Goal: Complete application form

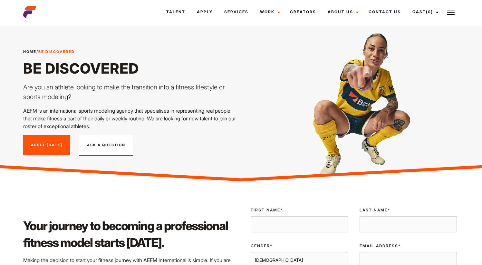
click at [99, 145] on button "Ask A Question" at bounding box center [106, 145] width 54 height 21
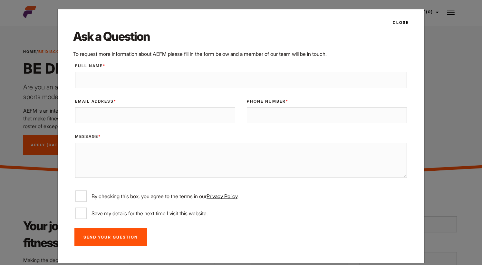
click at [405, 23] on button "Close" at bounding box center [399, 22] width 20 height 11
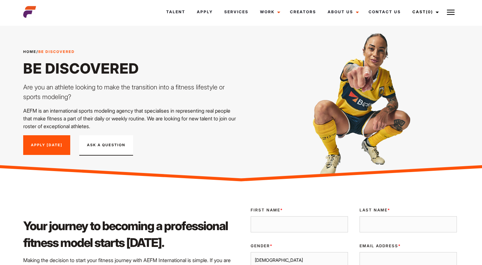
click at [46, 147] on link "Apply Today" at bounding box center [46, 145] width 47 height 20
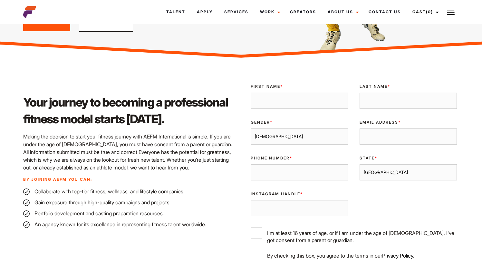
scroll to position [124, 0]
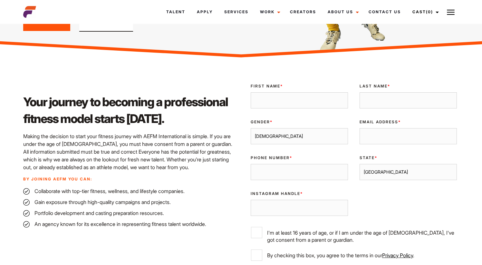
click at [276, 109] on div "First Name *" at bounding box center [299, 96] width 109 height 36
click at [277, 106] on input "First Name *" at bounding box center [299, 100] width 97 height 16
type input "Peter"
type input "Luckock"
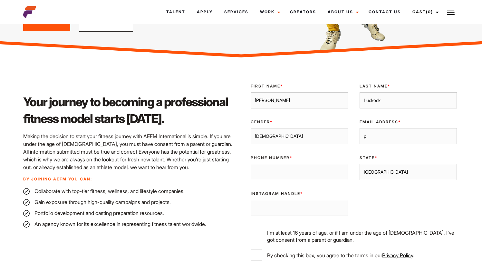
type input "peteluckock@hotmail.com"
type input "0407884372"
click at [426, 134] on input "peteluckock@hotmail.com" at bounding box center [408, 136] width 97 height 16
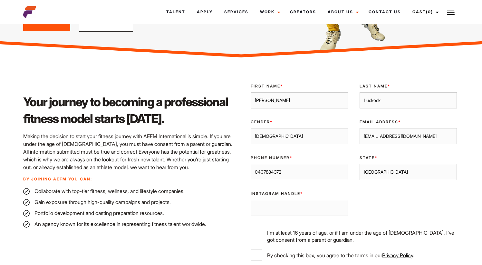
select select "Melbourne"
click option "Melbourne" at bounding box center [0, 0] width 0 height 0
click at [284, 210] on input "Instagram Handle *" at bounding box center [299, 208] width 97 height 16
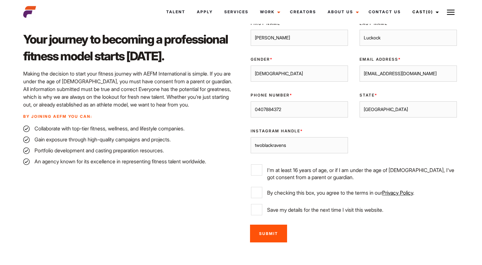
scroll to position [187, 0]
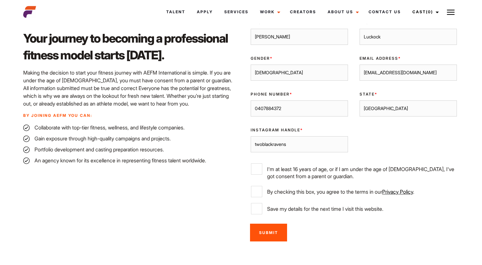
type input "twoblackravens"
click at [256, 168] on input "I'm at least 16 years of age, or if I am under the age of 18, I've got consent …" at bounding box center [256, 168] width 11 height 11
checkbox input "true"
click at [257, 190] on input "By checking this box, you agree to the terms in our Privacy Policy ." at bounding box center [256, 191] width 11 height 11
checkbox input "true"
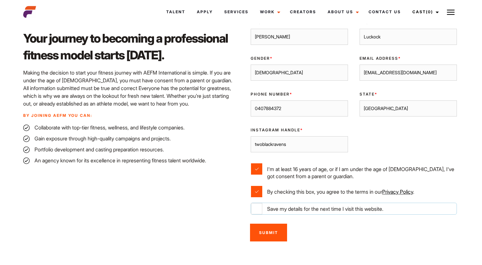
click at [258, 204] on input "Save my details for the next time I visit this website." at bounding box center [256, 208] width 11 height 11
checkbox input "true"
click at [269, 229] on input "Submit" at bounding box center [268, 232] width 37 height 18
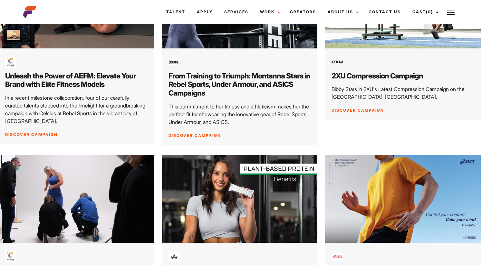
scroll to position [0, 1]
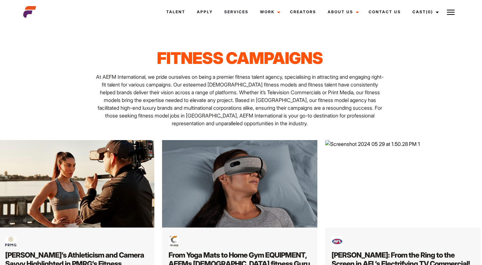
click at [451, 15] on img at bounding box center [451, 12] width 8 height 8
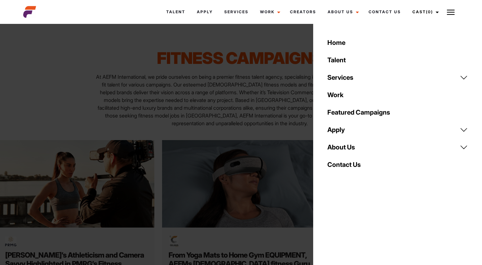
click at [343, 146] on link "About Us" at bounding box center [398, 146] width 148 height 17
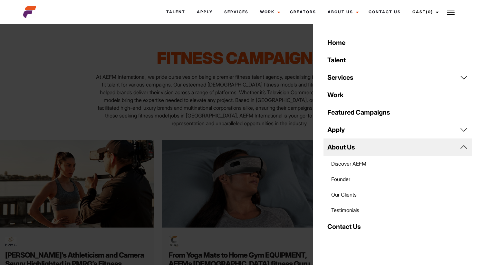
click at [345, 165] on link "Discover AEFM" at bounding box center [398, 163] width 148 height 15
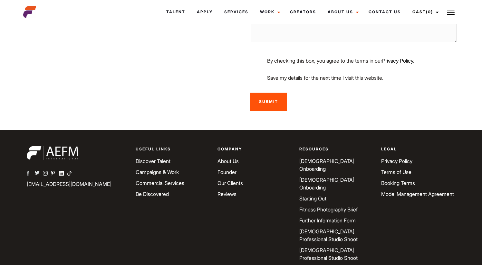
scroll to position [1327, 0]
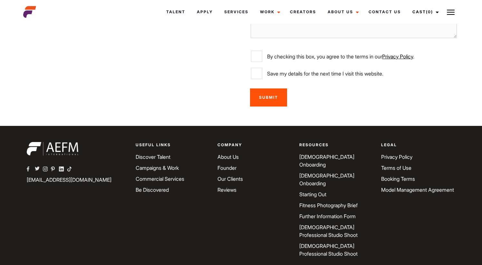
click at [339, 202] on link "Fitness Photography Brief" at bounding box center [329, 205] width 58 height 6
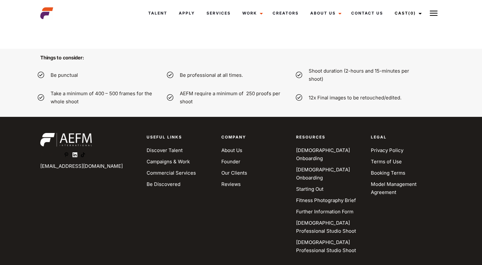
scroll to position [2048, 0]
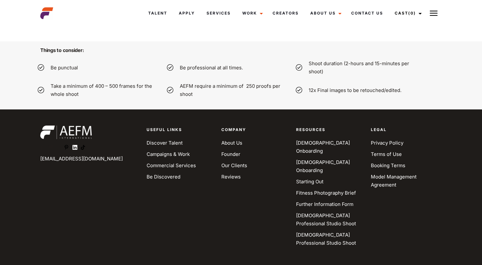
click at [311, 143] on link "[DEMOGRAPHIC_DATA] Onboarding" at bounding box center [323, 147] width 54 height 14
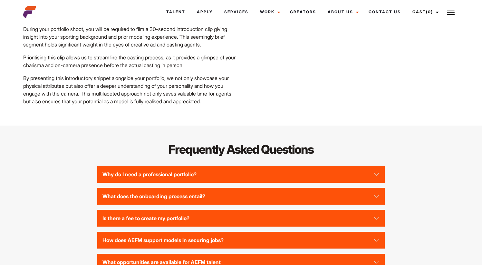
scroll to position [1297, 0]
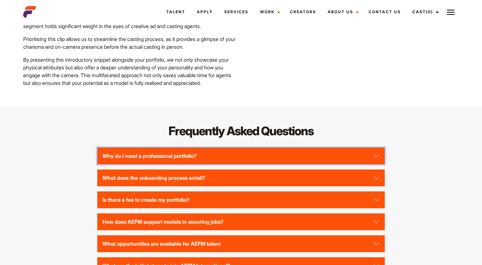
click at [376, 147] on button "Why do I need a professional portfolio?" at bounding box center [241, 155] width 288 height 17
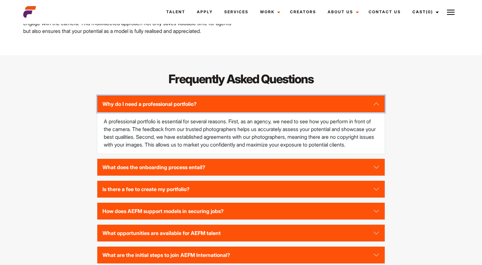
scroll to position [1354, 0]
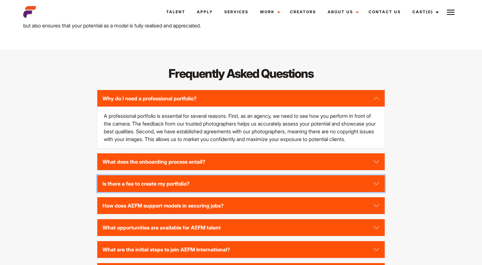
click at [377, 175] on button "Is there a fee to create my portfolio?" at bounding box center [241, 183] width 288 height 17
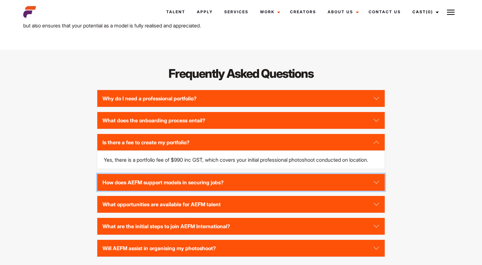
click at [377, 174] on button "How does AEFM support models in securing jobs?" at bounding box center [241, 182] width 288 height 17
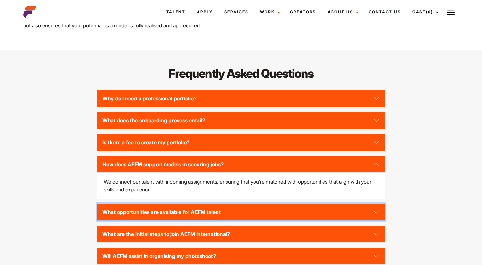
click at [380, 203] on button "What opportunities are available for AEFM talent" at bounding box center [241, 211] width 288 height 17
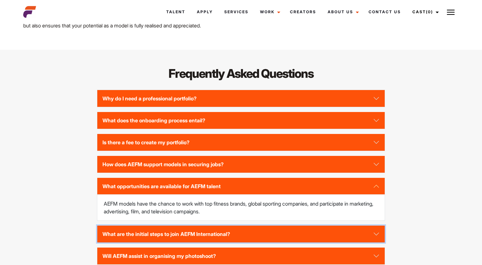
click at [379, 225] on button "What are the initial steps to join AEFM International?" at bounding box center [241, 233] width 288 height 17
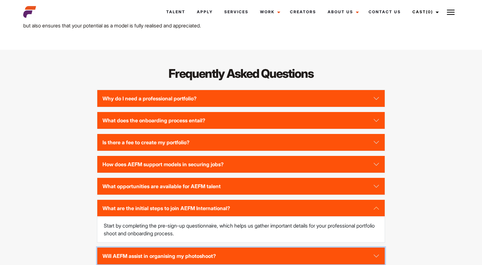
click at [378, 247] on button "Will AEFM assist in organising my photoshoot?" at bounding box center [241, 255] width 288 height 17
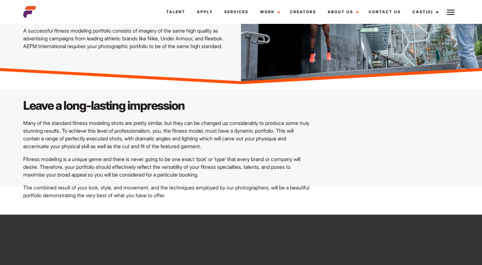
scroll to position [0, 0]
